Goal: Communication & Community: Answer question/provide support

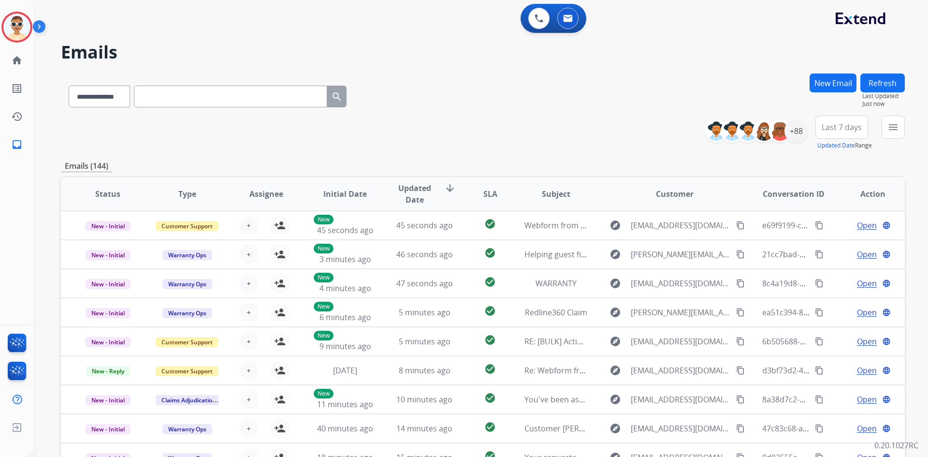
select select "**********"
click at [29, 64] on link "home Home" at bounding box center [16, 60] width 27 height 27
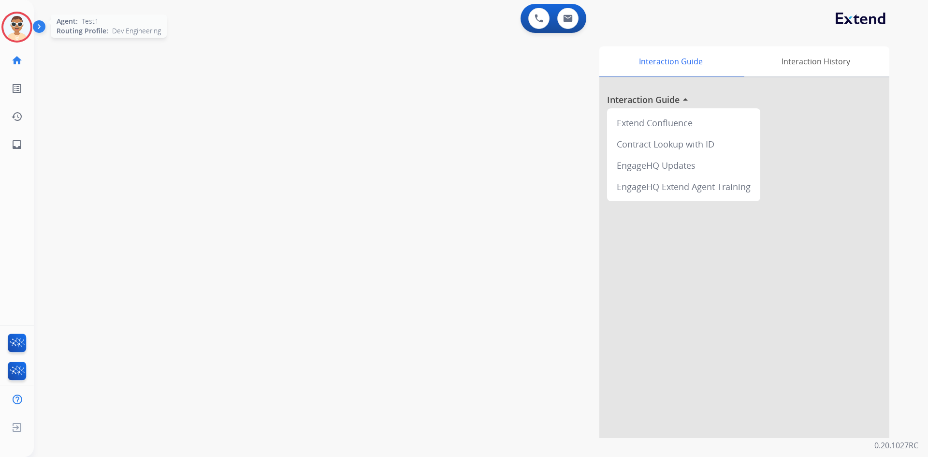
click at [19, 31] on img at bounding box center [16, 27] width 27 height 27
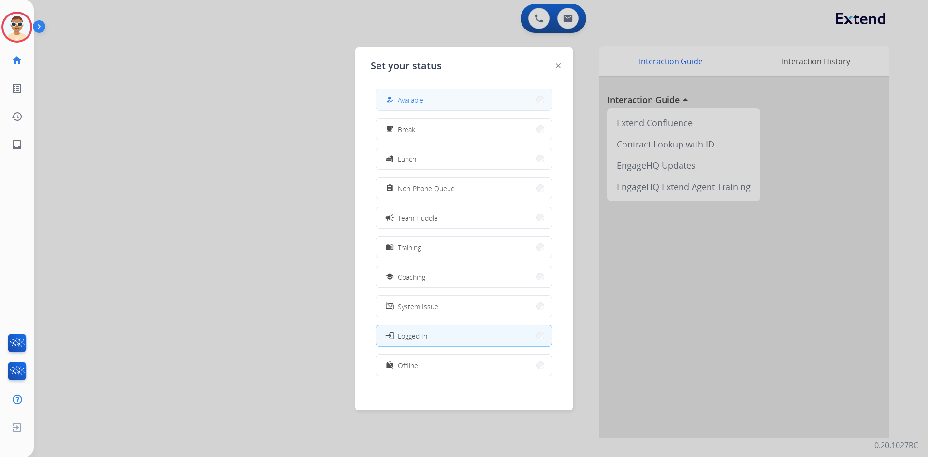
click at [484, 95] on button "how_to_reg Available" at bounding box center [464, 99] width 176 height 21
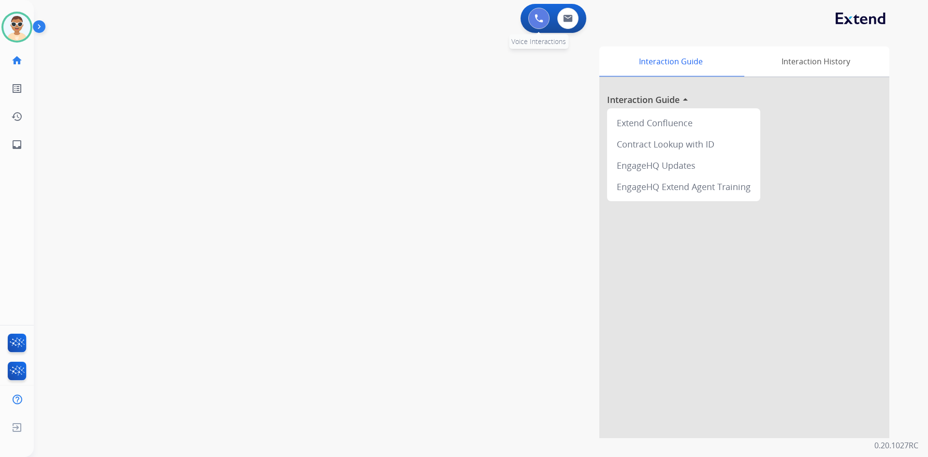
click at [535, 18] on img at bounding box center [538, 18] width 9 height 9
click at [541, 17] on img at bounding box center [538, 18] width 9 height 9
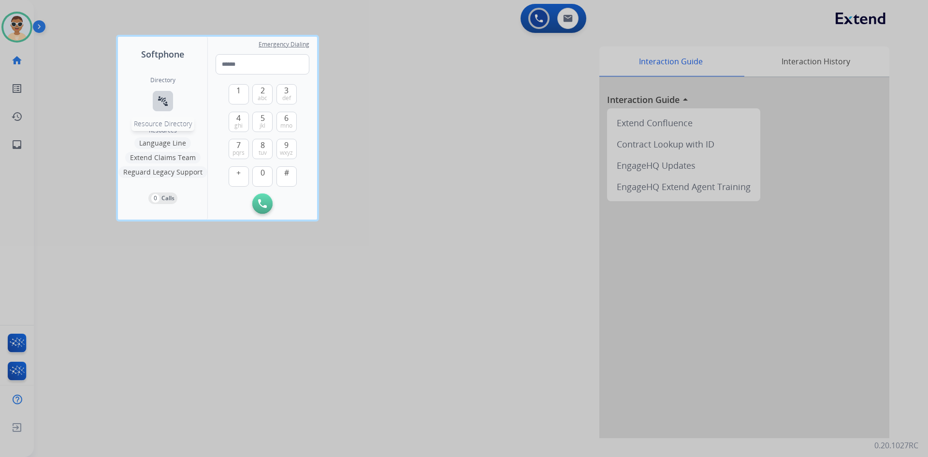
click at [172, 100] on button "connect_without_contact Resource Directory" at bounding box center [163, 101] width 20 height 20
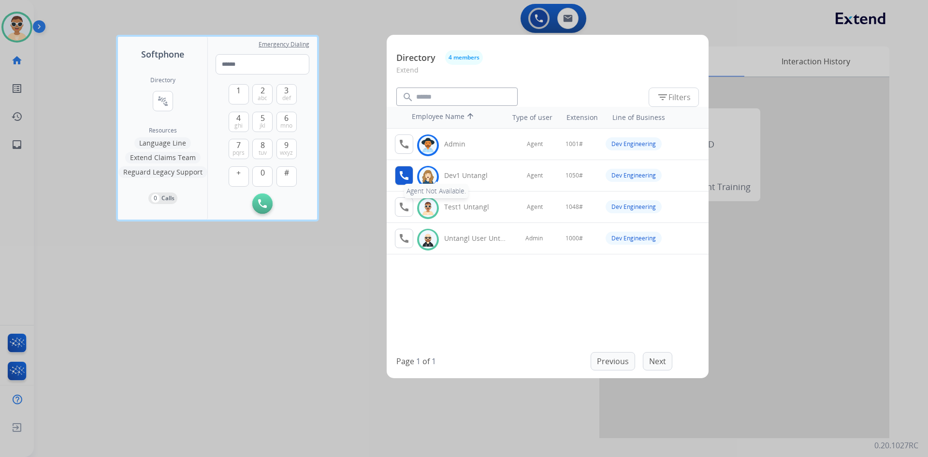
click at [405, 178] on mat-icon "call" at bounding box center [404, 176] width 12 height 12
click at [409, 147] on mat-icon "call" at bounding box center [404, 144] width 12 height 12
click at [338, 134] on div at bounding box center [464, 228] width 928 height 457
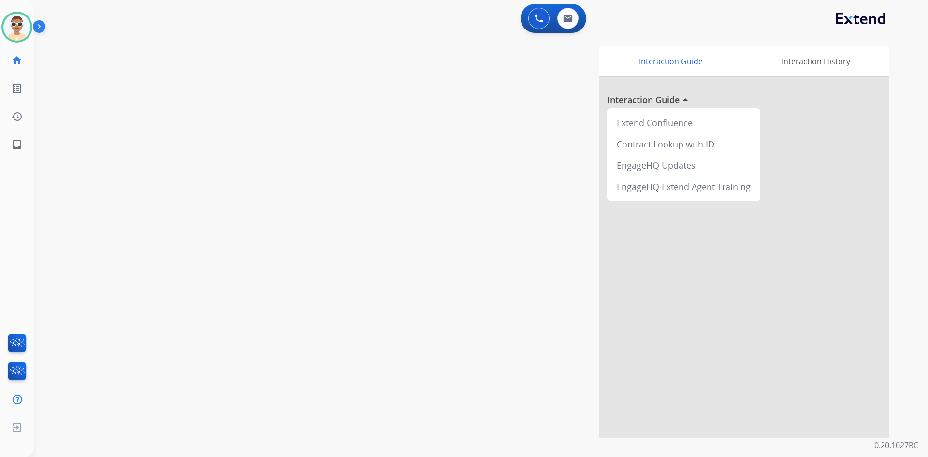
click at [0, 185] on div "Test1 Available Edit Avatar Agent: Test1 Routing Profile: Dev Engineering home …" at bounding box center [17, 228] width 34 height 457
click at [38, 27] on img at bounding box center [41, 28] width 16 height 18
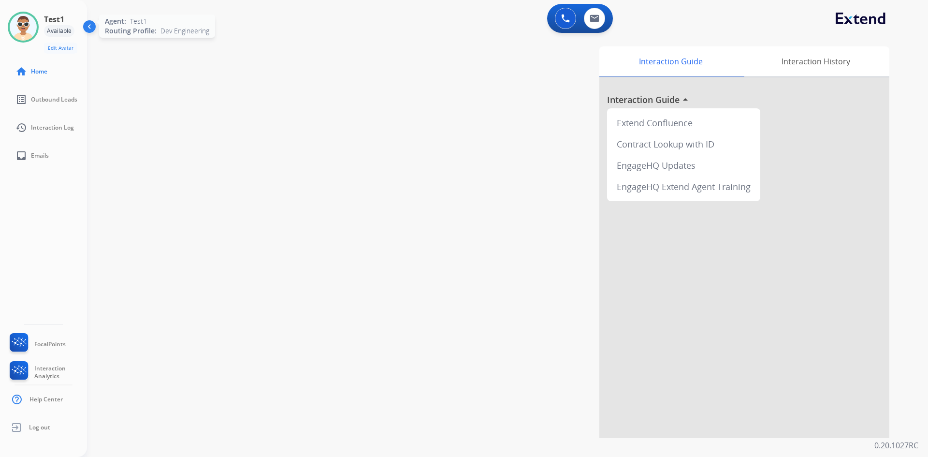
click at [31, 37] on img at bounding box center [23, 27] width 27 height 27
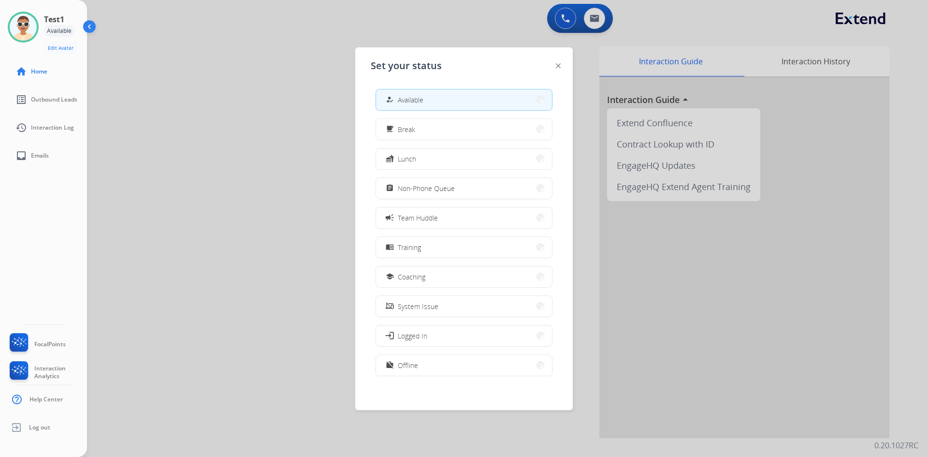
click at [410, 96] on span "Available" at bounding box center [411, 100] width 26 height 10
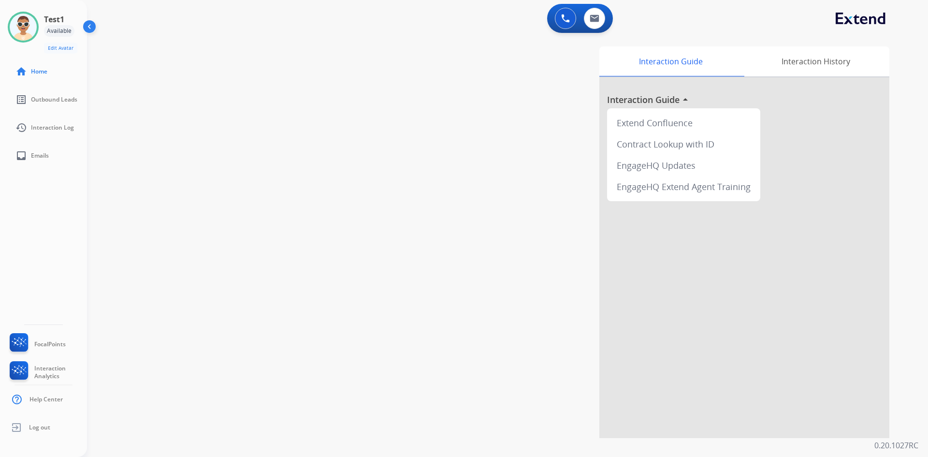
click at [301, 129] on div "swap_horiz Break voice bridge close_fullscreen Connect 3-Way Call merge_type Se…" at bounding box center [496, 236] width 818 height 403
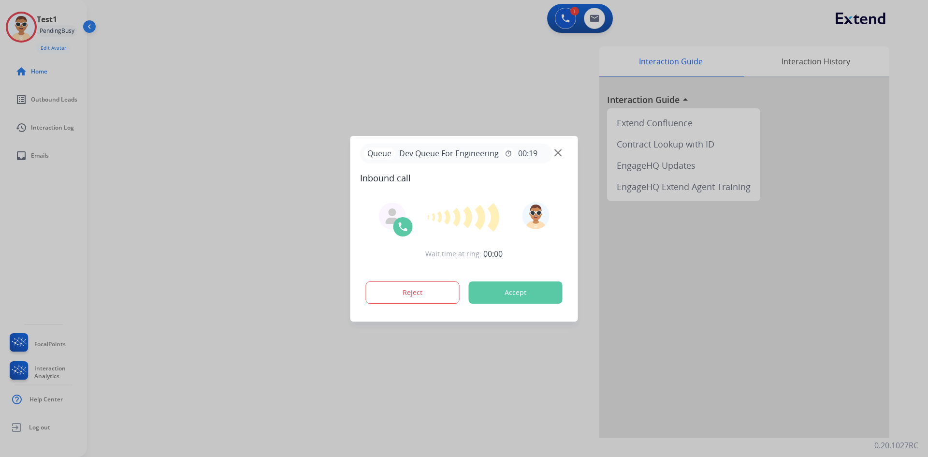
click at [516, 186] on div "Queue Dev Queue For Engineering timer 00:19 Inbound call Wait time at ring: 00:…" at bounding box center [464, 229] width 228 height 186
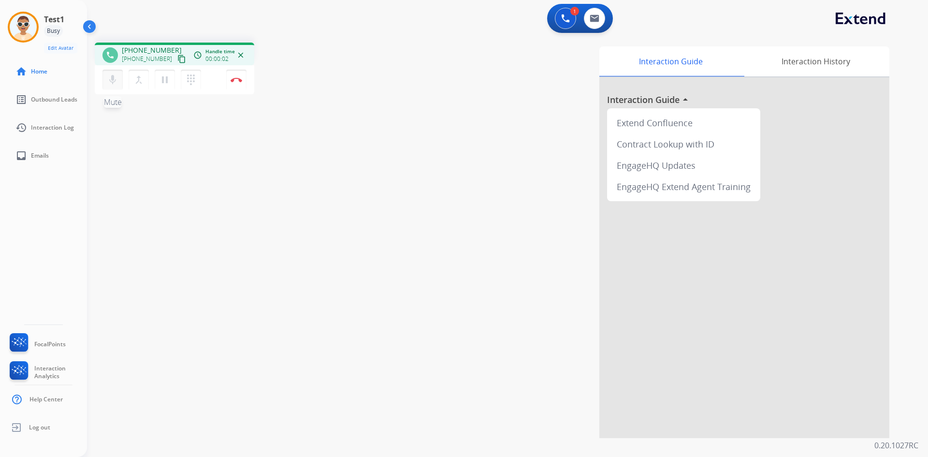
click at [116, 86] on button "mic Mute" at bounding box center [112, 80] width 20 height 20
click at [235, 82] on button "Disconnect" at bounding box center [236, 80] width 20 height 20
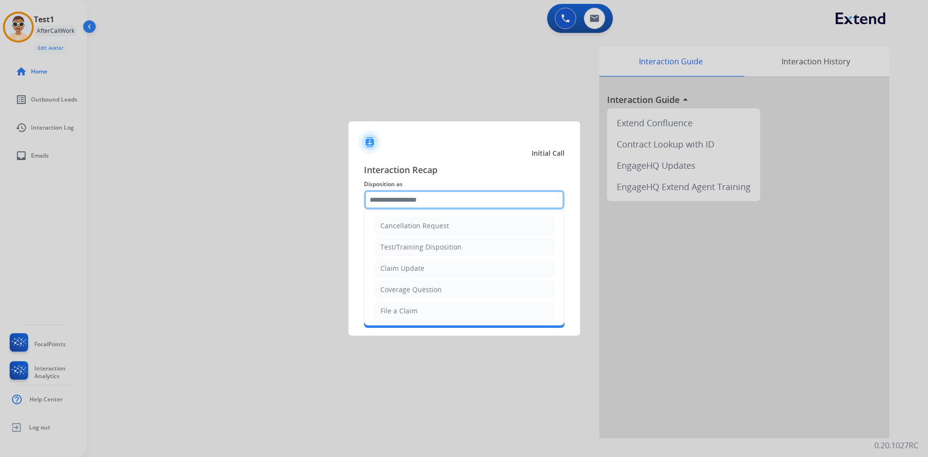
click at [421, 206] on input "text" at bounding box center [464, 199] width 201 height 19
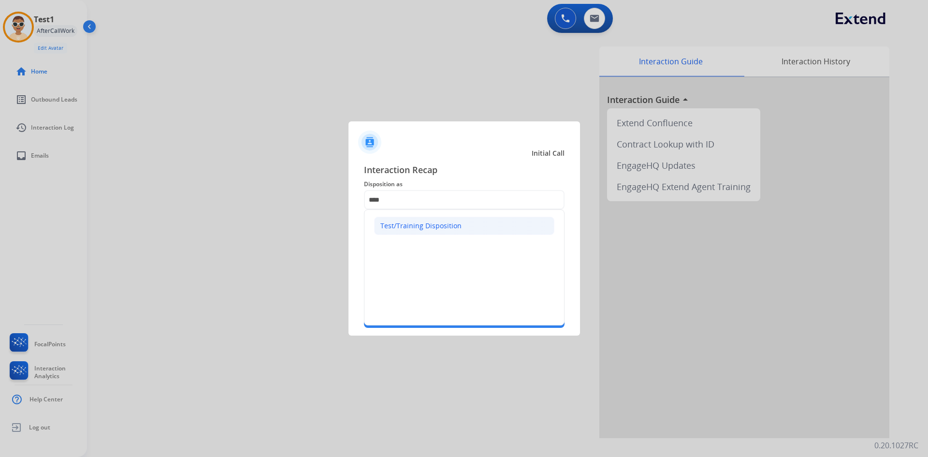
click at [412, 223] on div "Test/Training Disposition" at bounding box center [420, 226] width 81 height 10
type input "**********"
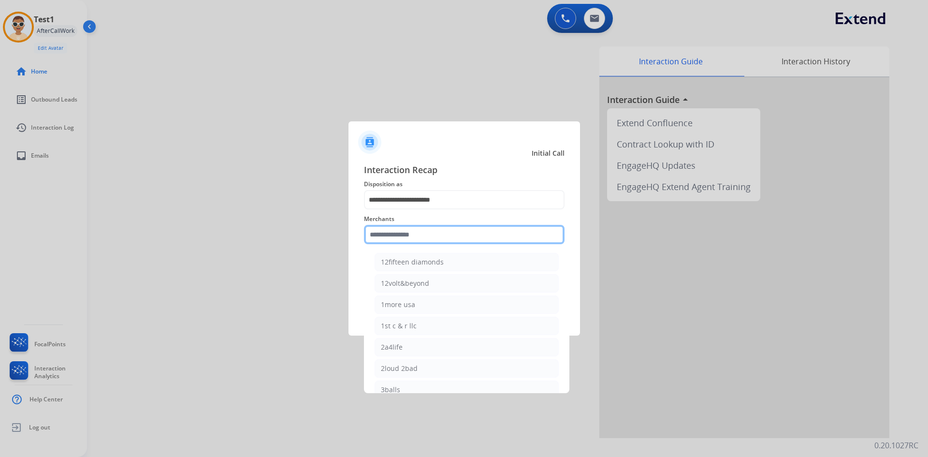
click at [404, 232] on input "text" at bounding box center [464, 234] width 201 height 19
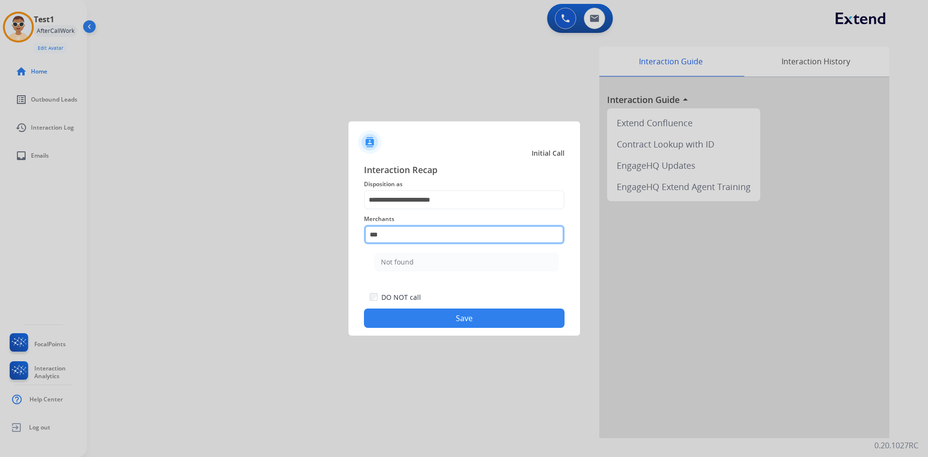
type input "*********"
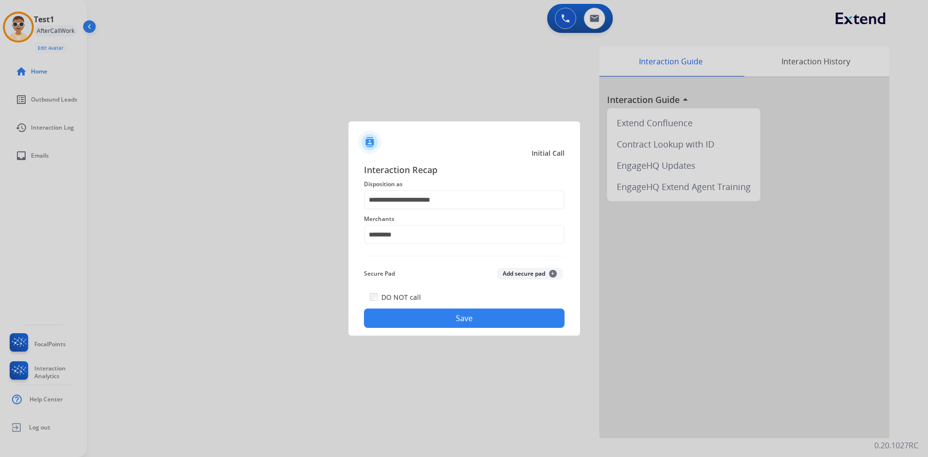
click at [497, 318] on button "Save" at bounding box center [464, 317] width 201 height 19
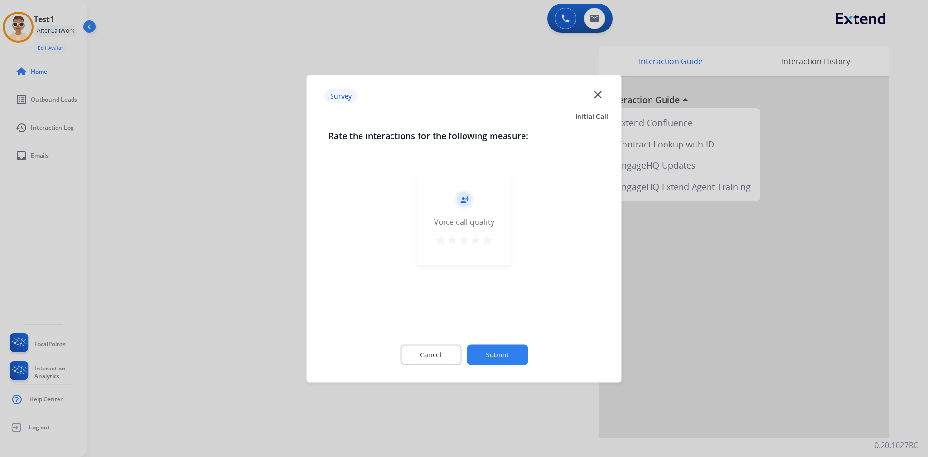
click at [500, 358] on button "Submit" at bounding box center [497, 354] width 61 height 20
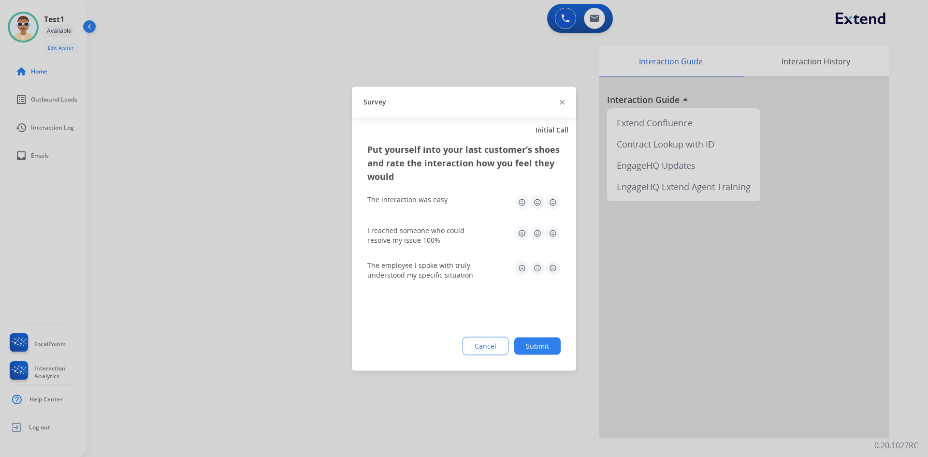
click at [523, 265] on img at bounding box center [521, 267] width 15 height 15
click at [551, 229] on img at bounding box center [552, 232] width 15 height 15
click at [554, 204] on img at bounding box center [552, 201] width 15 height 15
click at [539, 344] on button "Submit" at bounding box center [537, 345] width 46 height 17
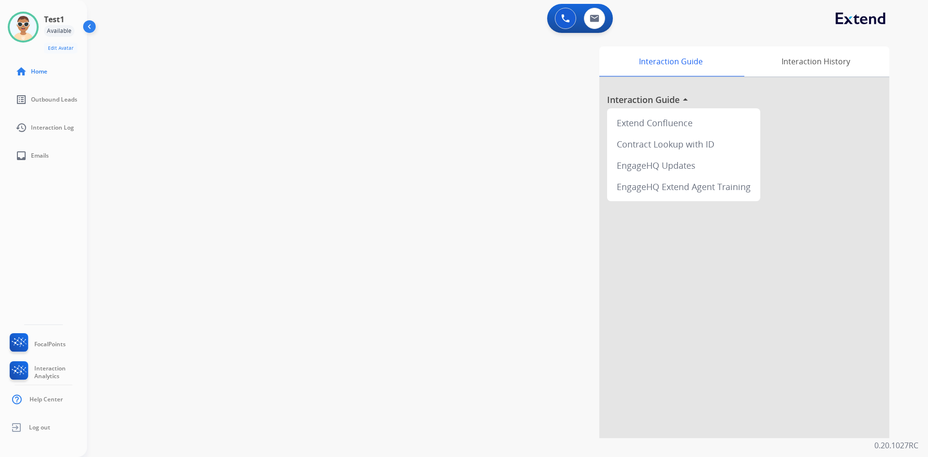
click at [467, 201] on div "Interaction Guide Interaction History Interaction Guide arrow_drop_up Extend Co…" at bounding box center [628, 241] width 522 height 391
click at [34, 158] on span "Emails" at bounding box center [40, 156] width 18 height 8
select select "**********"
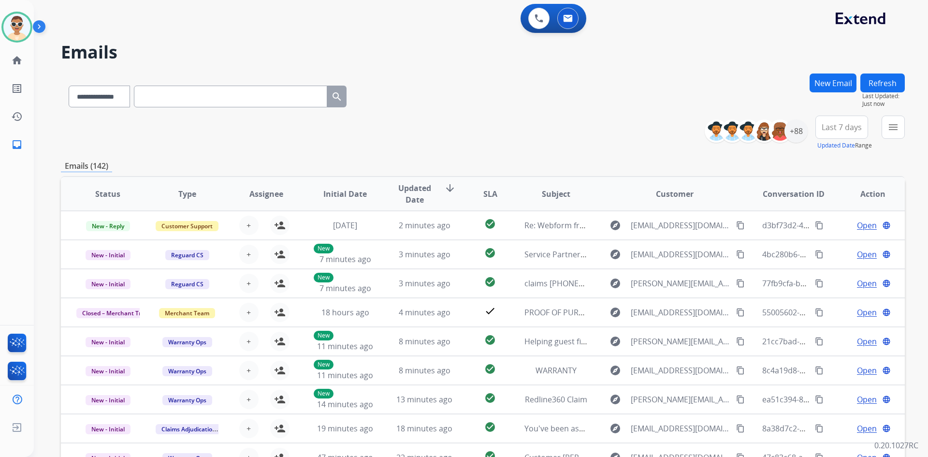
click at [520, 120] on div "**********" at bounding box center [483, 132] width 844 height 35
